Goal: Find contact information: Find contact information

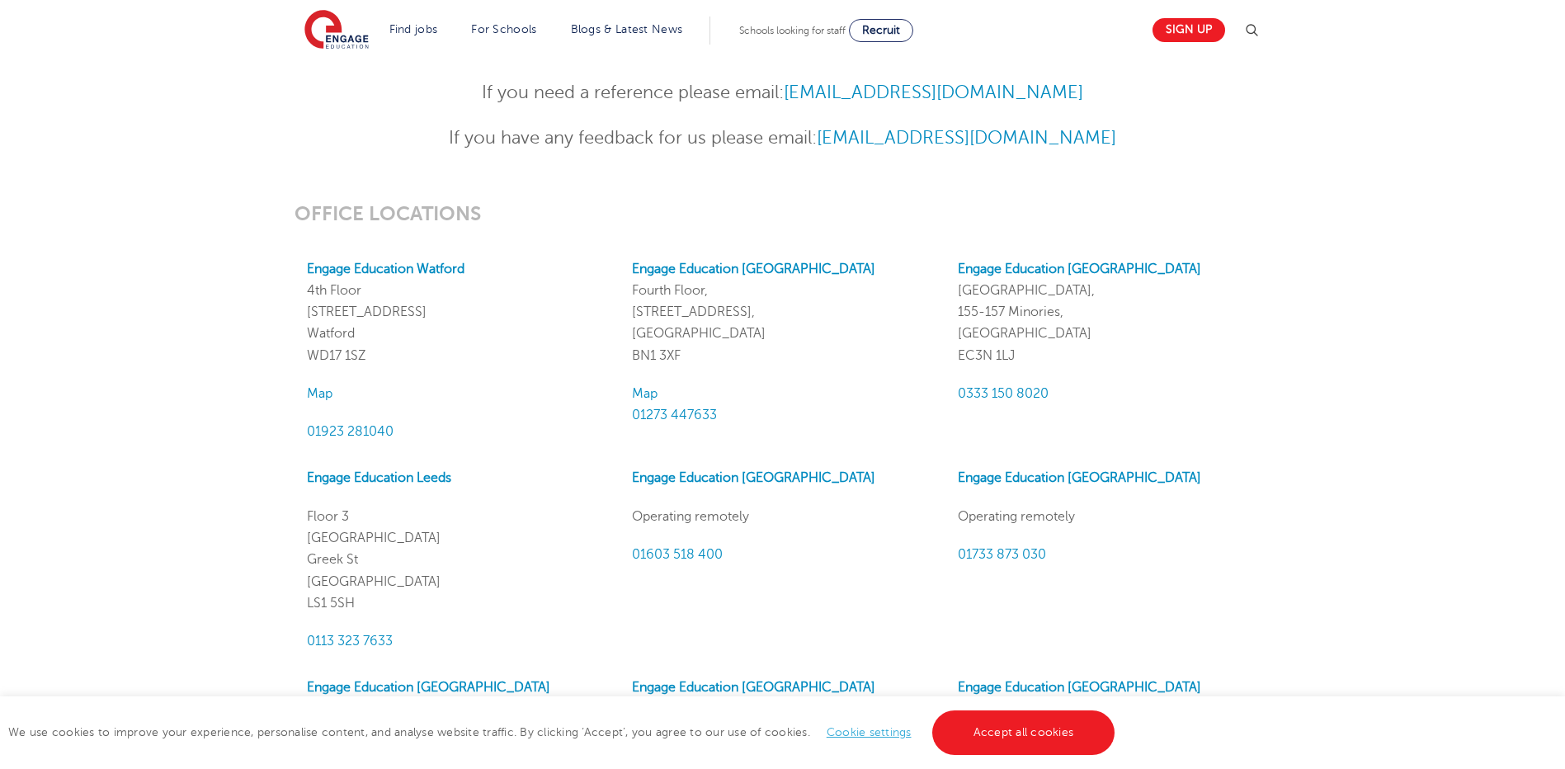
scroll to position [1402, 0]
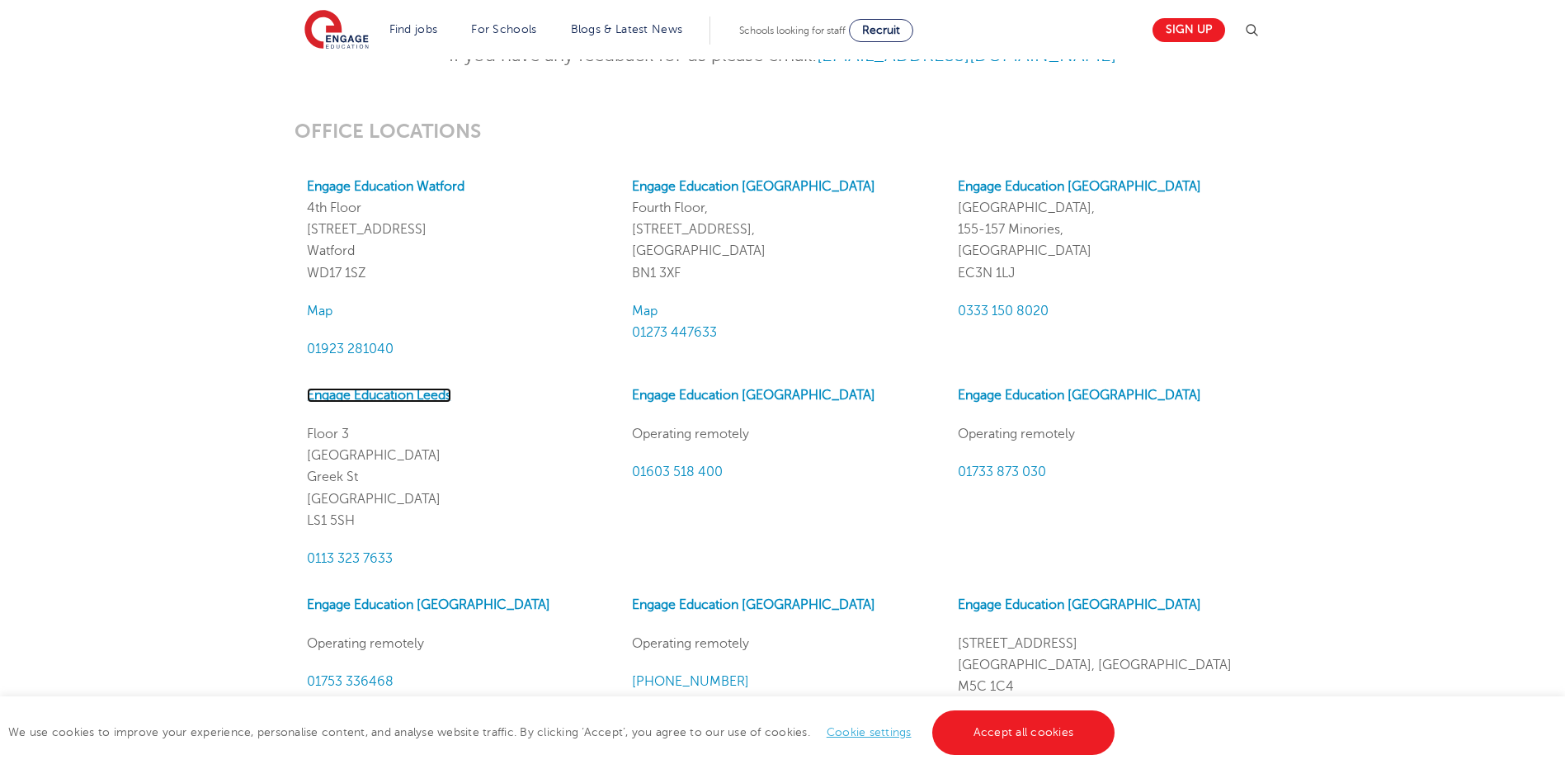
click at [399, 398] on link "Engage Education Leeds" at bounding box center [379, 395] width 144 height 15
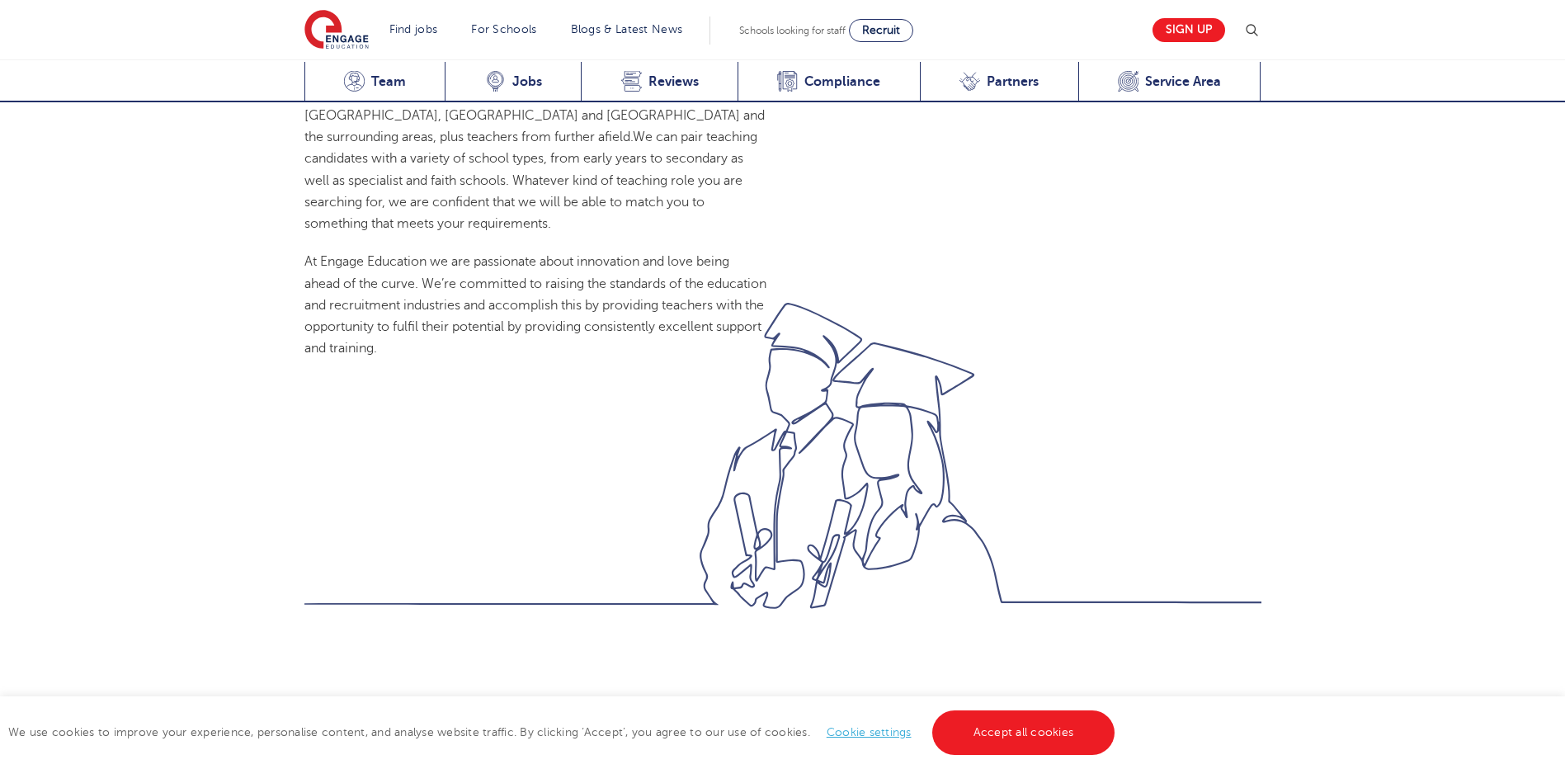
scroll to position [1732, 0]
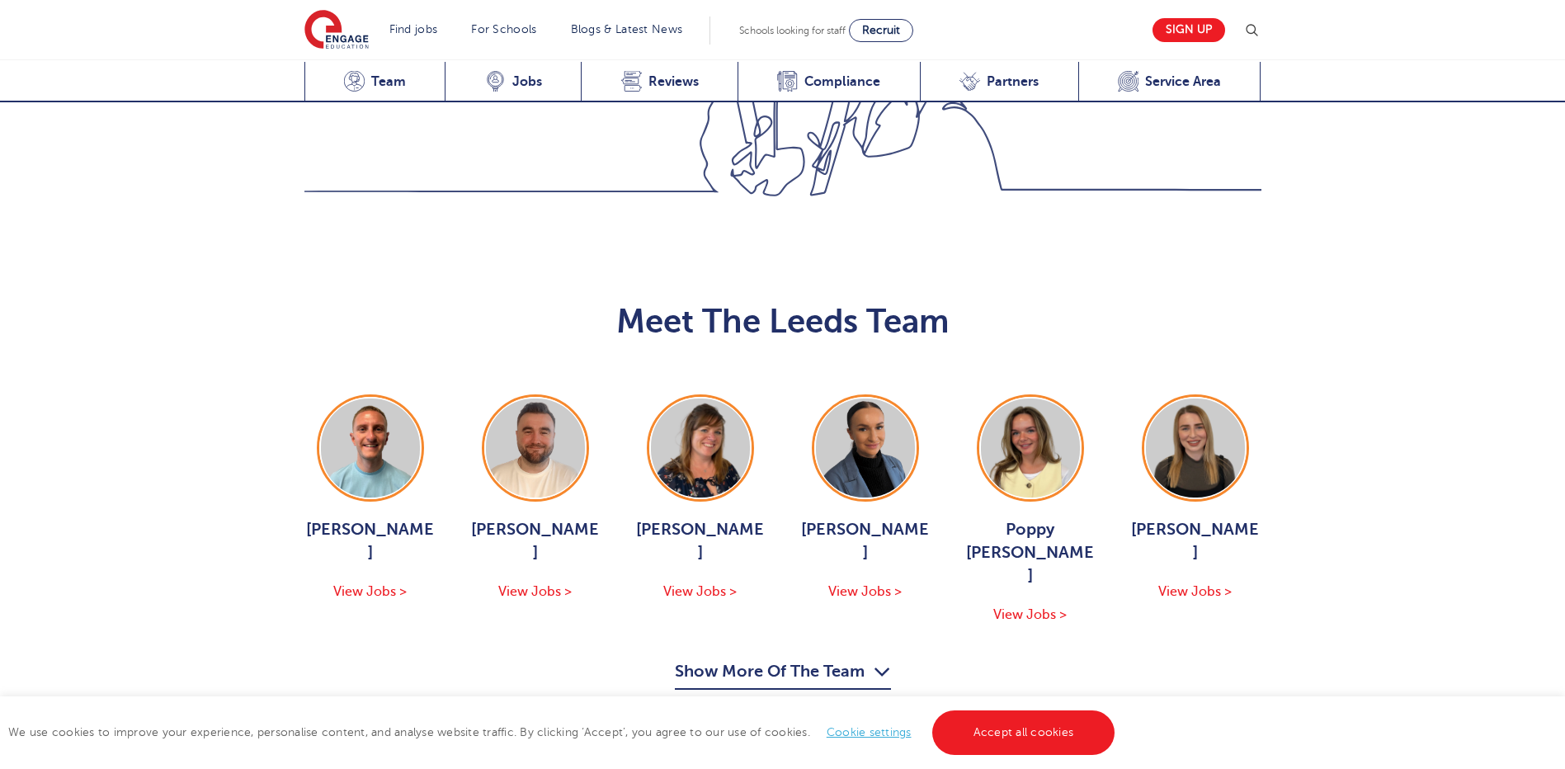
click at [813, 658] on button "Show More Of The Team" at bounding box center [783, 673] width 216 height 31
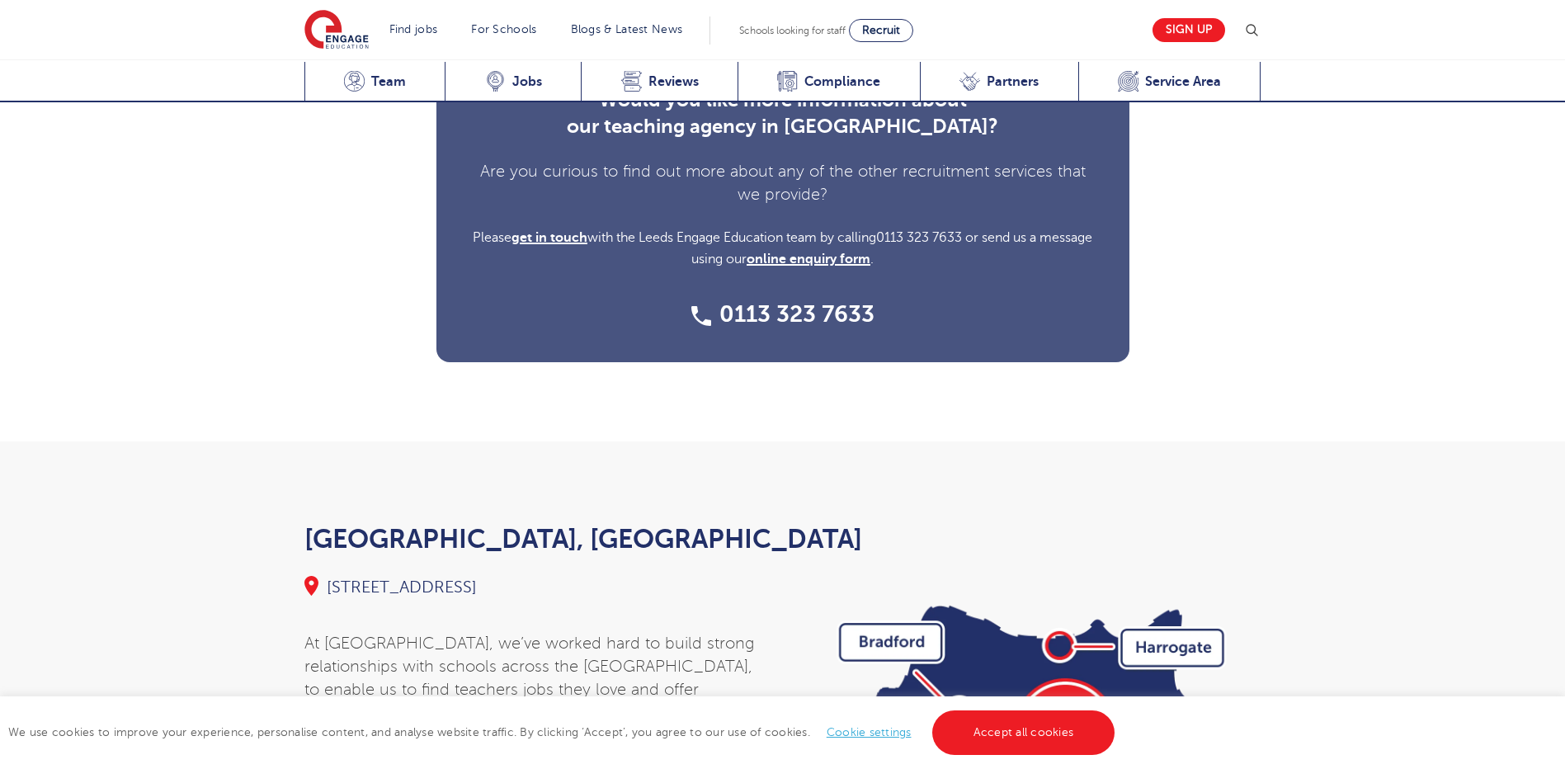
scroll to position [4784, 0]
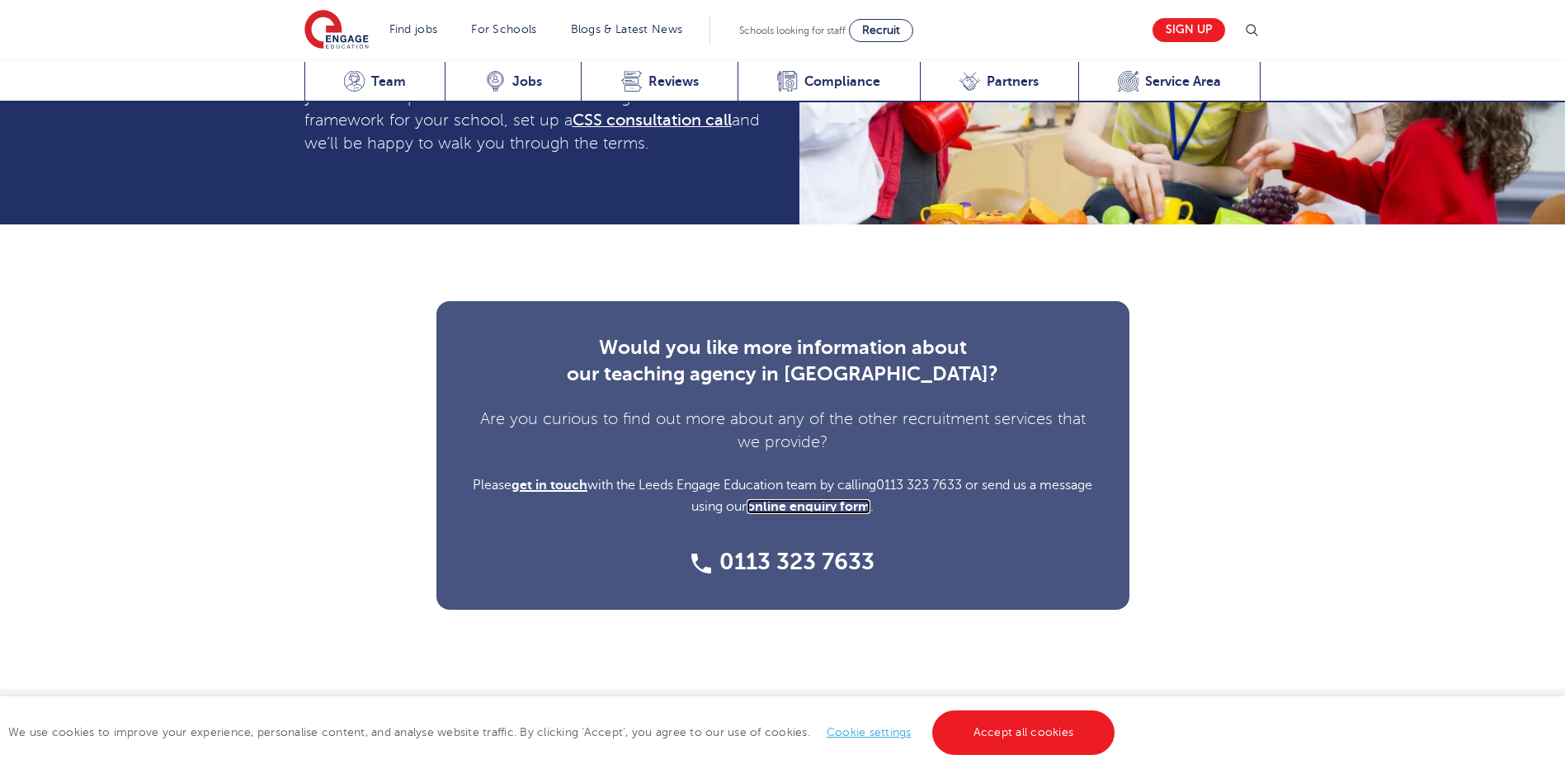
click at [844, 499] on link "online enquiry form" at bounding box center [808, 506] width 124 height 15
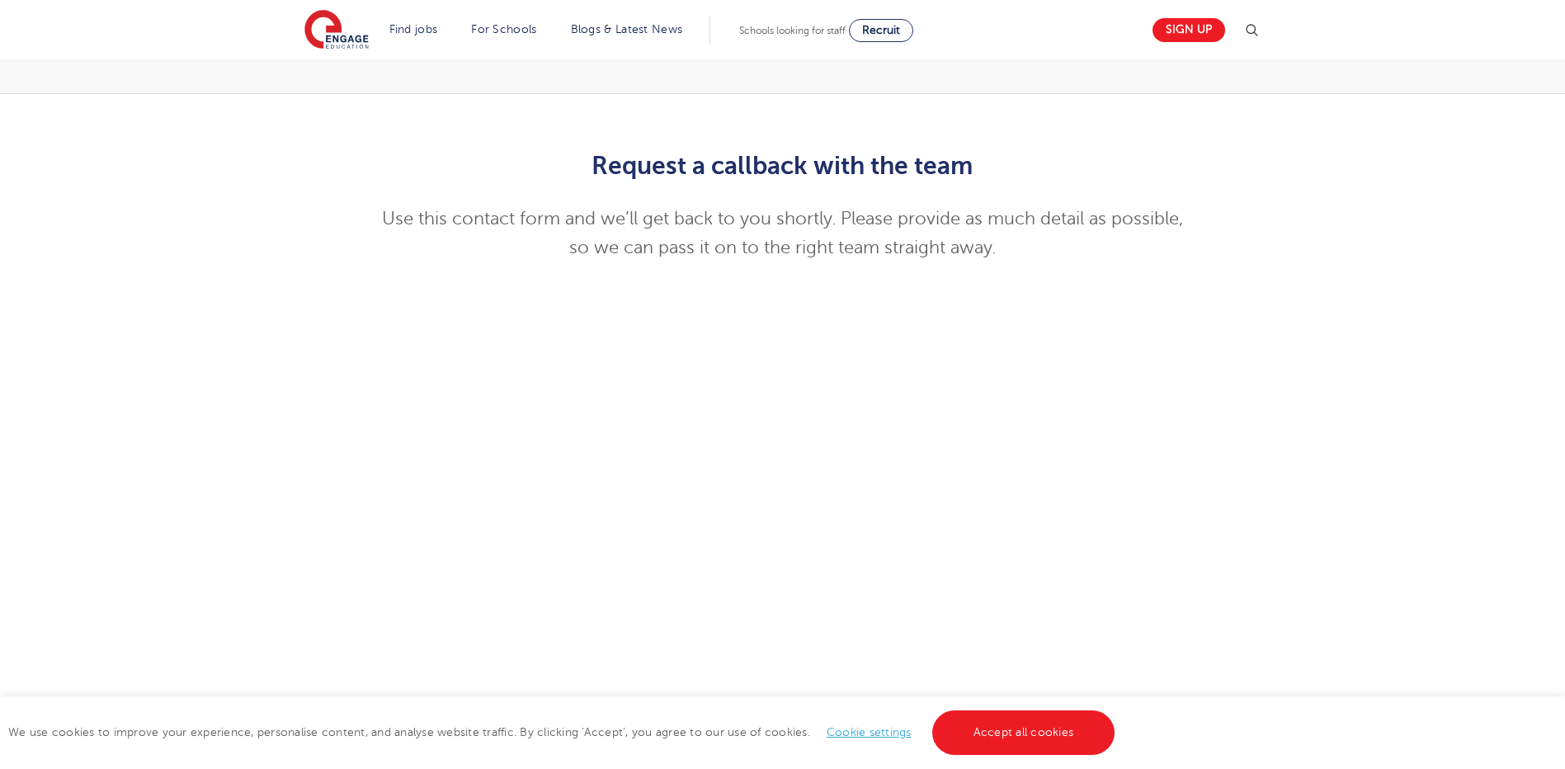
scroll to position [742, 0]
